Goal: Check status: Check status

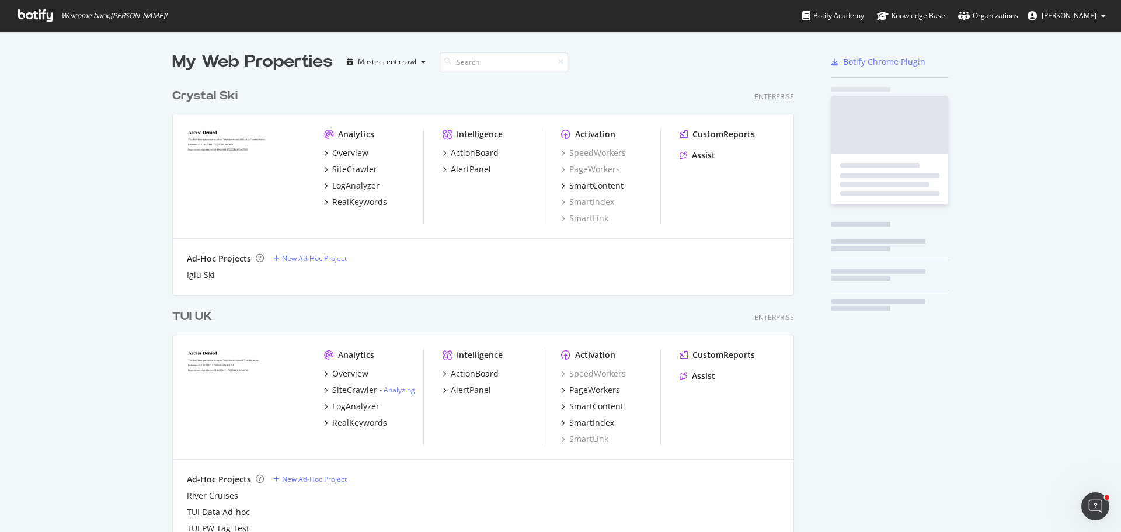
scroll to position [3373, 623]
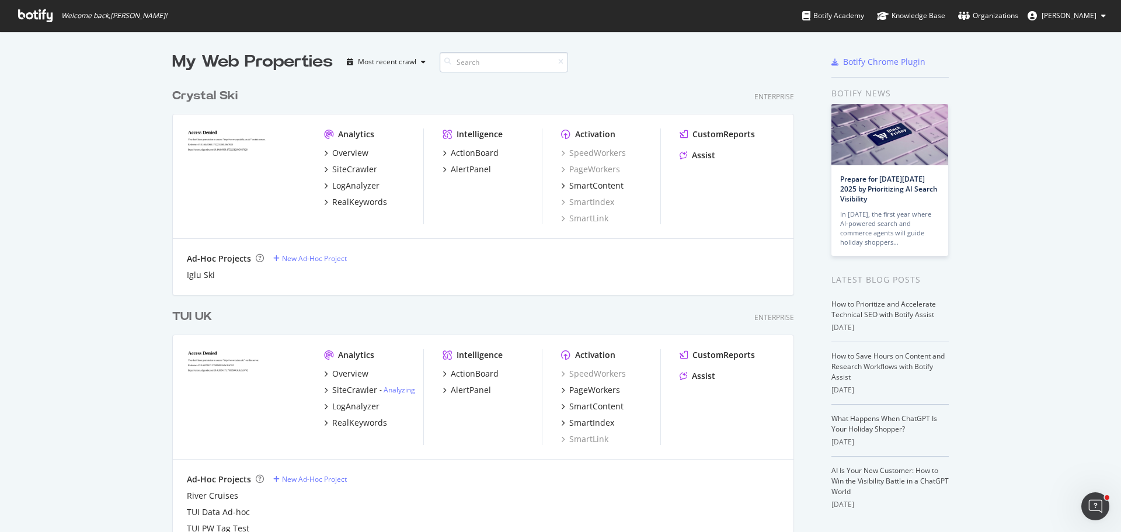
click at [490, 60] on input at bounding box center [504, 62] width 128 height 20
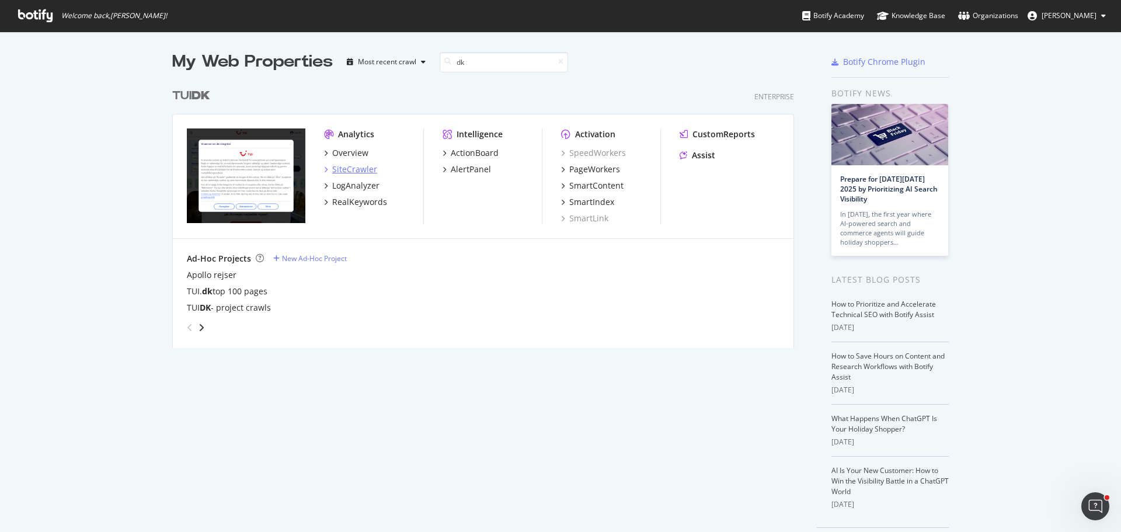
type input "dk"
click at [350, 168] on div "SiteCrawler" at bounding box center [354, 170] width 45 height 12
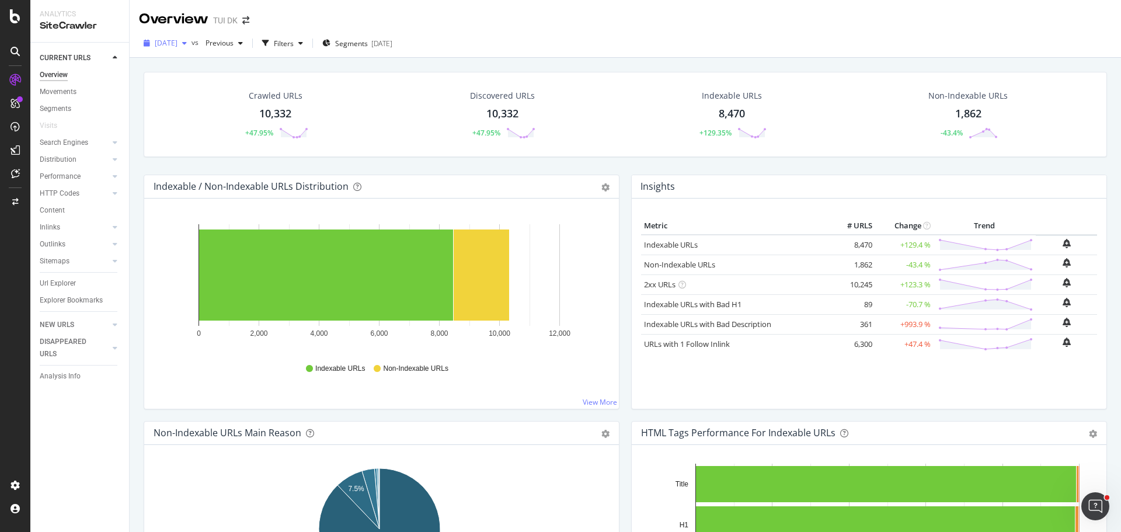
click at [187, 46] on icon "button" at bounding box center [184, 43] width 5 height 7
click at [217, 128] on div "[DATE] 10.3K URLs" at bounding box center [208, 127] width 104 height 11
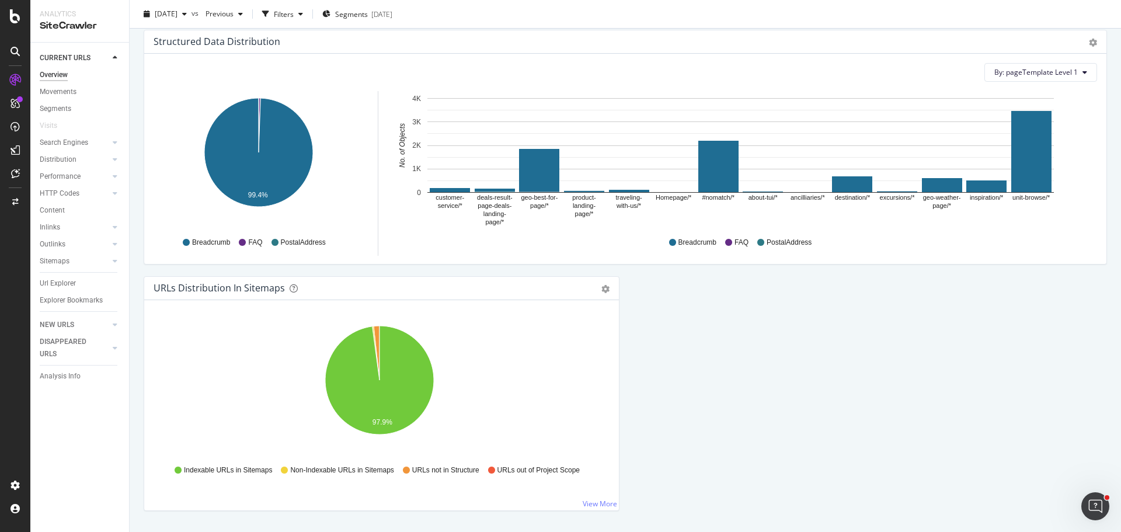
scroll to position [1131, 0]
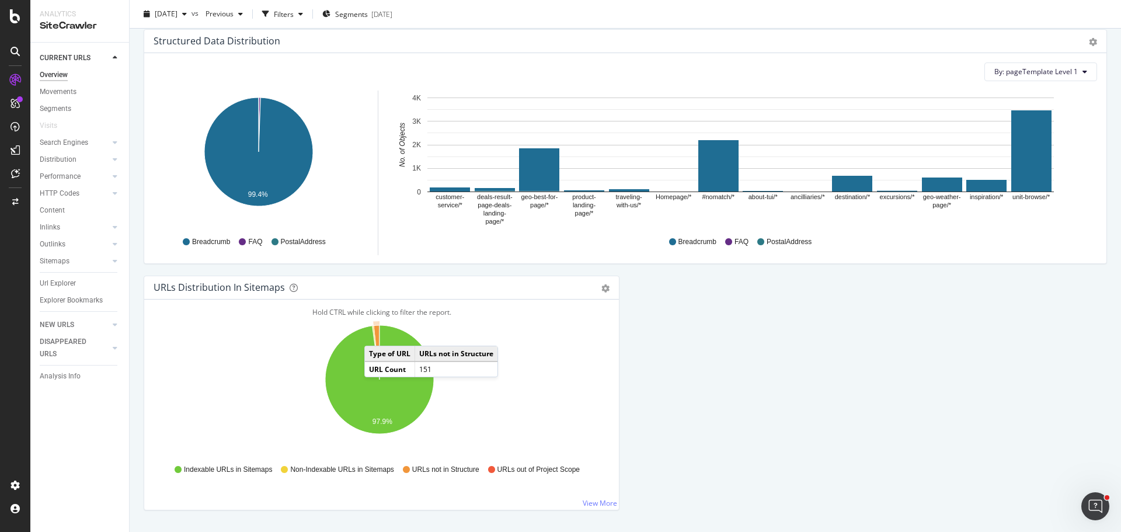
click at [376, 334] on icon "A chart." at bounding box center [377, 352] width 6 height 54
